Goal: Task Accomplishment & Management: Manage account settings

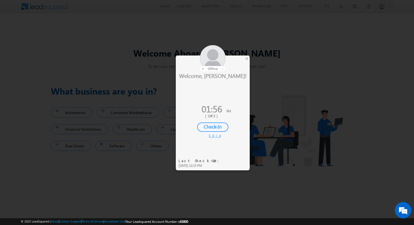
click at [212, 137] on div "Skip" at bounding box center [212, 135] width 8 height 5
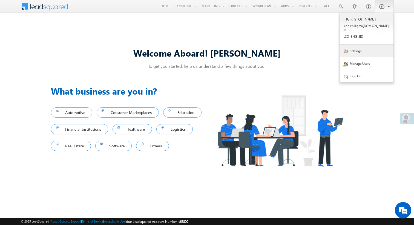
click at [357, 47] on link "Settings" at bounding box center [366, 51] width 54 height 13
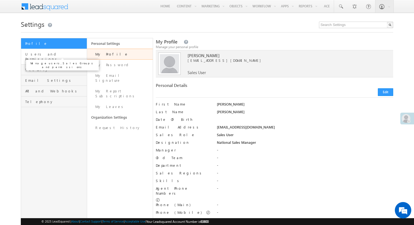
click at [64, 55] on span "Users and Permissions" at bounding box center [55, 57] width 60 height 10
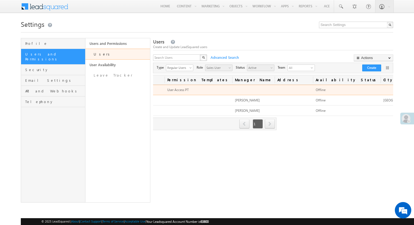
scroll to position [0, 161]
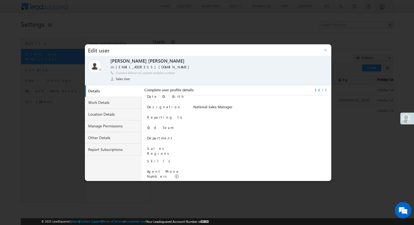
scroll to position [0, 0]
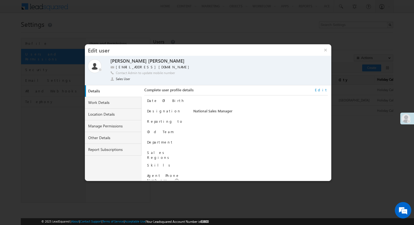
click at [323, 89] on link "Edit" at bounding box center [321, 90] width 13 height 5
click at [117, 101] on link "Work Details" at bounding box center [113, 103] width 57 height 12
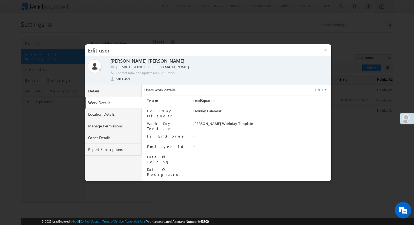
click at [323, 91] on link "Edit" at bounding box center [321, 90] width 13 height 5
click at [237, 101] on span "LeadSquared" at bounding box center [242, 101] width 98 height 6
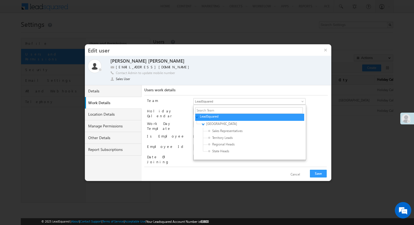
click at [320, 106] on div "Team LeadSquared f26bfe00-8d9c-11ec-8597-0681fe0b10f8 No records found ▼ LeadSq…" at bounding box center [237, 130] width 180 height 71
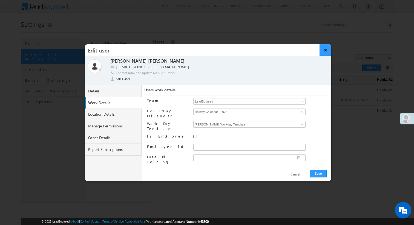
click at [324, 51] on button "×" at bounding box center [325, 49] width 12 height 11
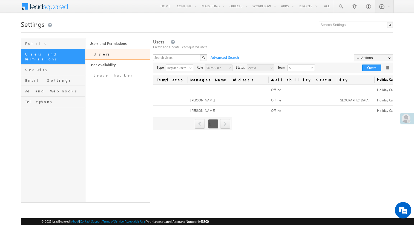
click at [307, 67] on span "All" at bounding box center [299, 68] width 22 height 6
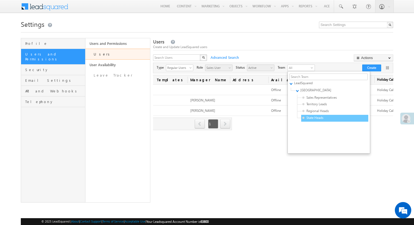
click at [318, 116] on span "State Heads" at bounding box center [328, 117] width 52 height 5
type input "2c2f5ab1-ddda-11ed-ad9d-0acc9d8b1d02"
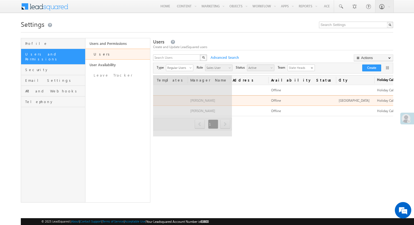
scroll to position [0, 28]
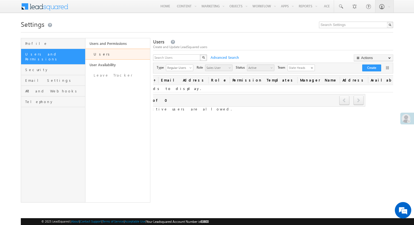
click at [310, 68] on span "x" at bounding box center [311, 67] width 2 height 5
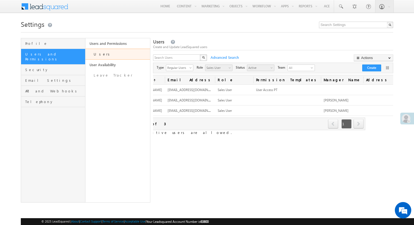
click at [293, 47] on div "Create and Update LeadSquared users" at bounding box center [273, 47] width 240 height 5
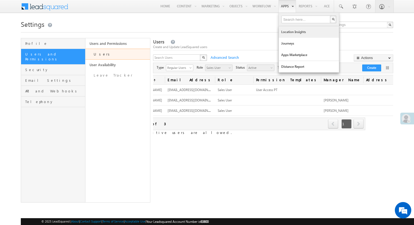
click at [287, 32] on link "Location Insights" at bounding box center [308, 31] width 60 height 11
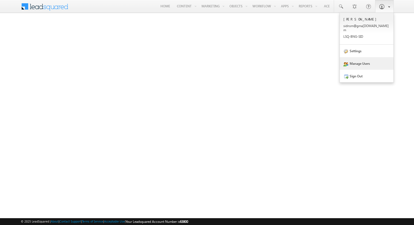
click at [353, 63] on link "Manage Users" at bounding box center [366, 63] width 54 height 13
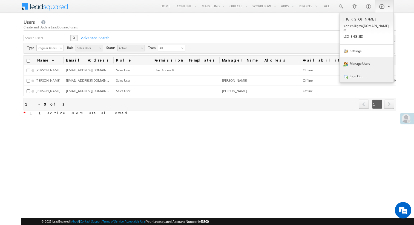
click at [362, 71] on link "Sign Out" at bounding box center [366, 76] width 54 height 13
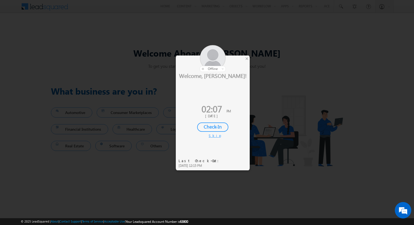
click at [208, 137] on div "Welcome, [PERSON_NAME]! 02:07 PM [DATE] Check-In Skip" at bounding box center [213, 105] width 74 height 66
click at [212, 137] on div "Skip" at bounding box center [212, 135] width 8 height 5
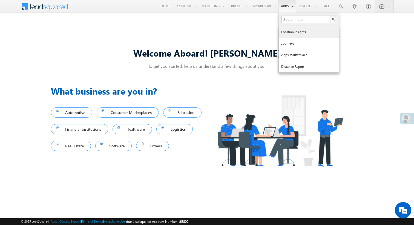
click at [286, 29] on link "Location Insights" at bounding box center [308, 31] width 60 height 11
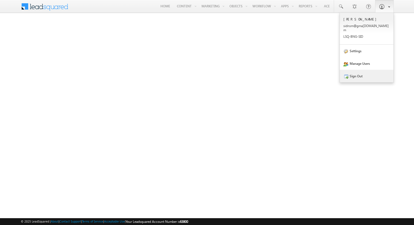
click at [374, 70] on link "Sign Out" at bounding box center [366, 76] width 54 height 13
